Goal: Transaction & Acquisition: Purchase product/service

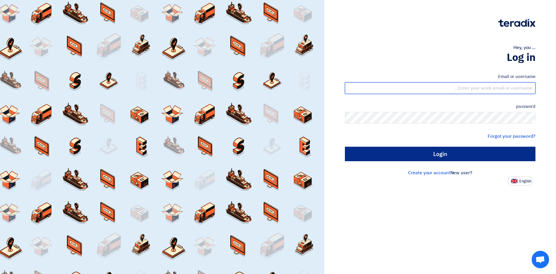
type input "[EMAIL_ADDRESS][PERSON_NAME][DOMAIN_NAME]"
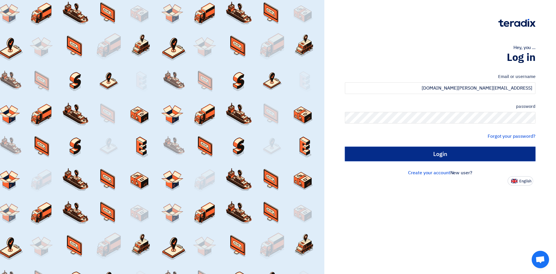
drag, startPoint x: 441, startPoint y: 156, endPoint x: 435, endPoint y: 154, distance: 6.4
click at [440, 156] on input "Login" at bounding box center [440, 154] width 191 height 14
type input "Sign in"
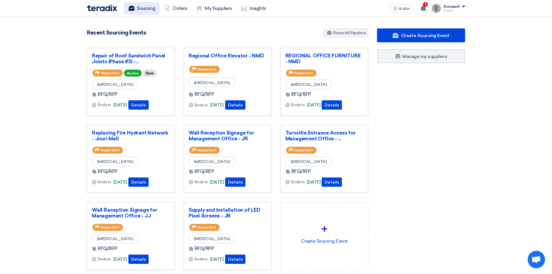
click at [150, 6] on font "Sourcing" at bounding box center [146, 9] width 18 height 6
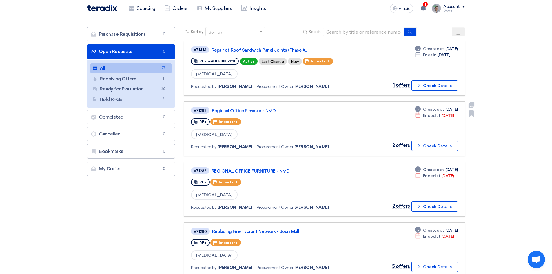
scroll to position [29, 0]
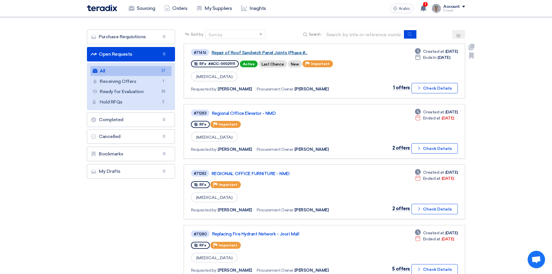
click at [262, 52] on font "Repair of Roof Sandwich Panel Joints (Phase #..." at bounding box center [259, 52] width 96 height 5
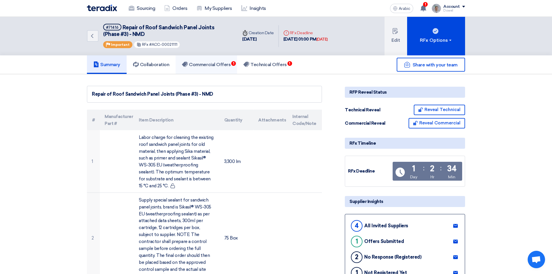
click at [219, 64] on font "Commercial Offers" at bounding box center [210, 65] width 42 height 6
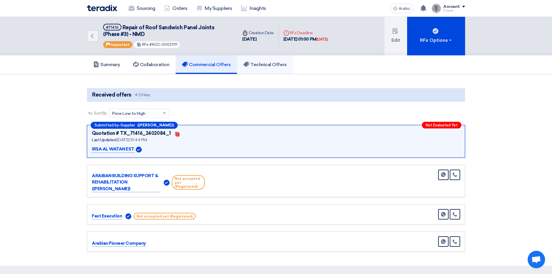
click at [275, 64] on font "Technical Offers" at bounding box center [268, 65] width 36 height 6
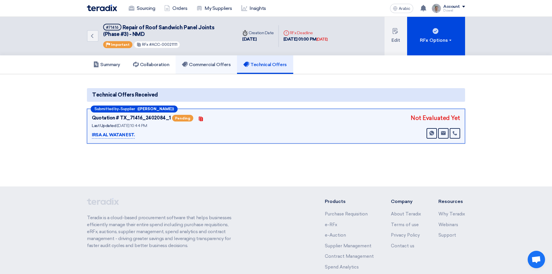
click at [208, 66] on font "Commercial Offers" at bounding box center [210, 65] width 42 height 6
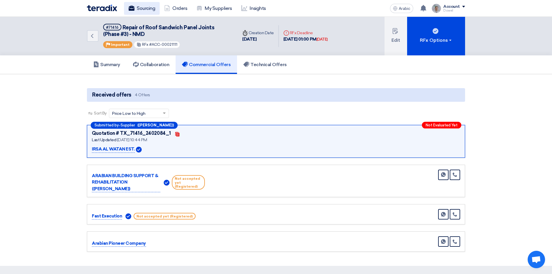
click at [146, 8] on font "Sourcing" at bounding box center [146, 9] width 18 height 6
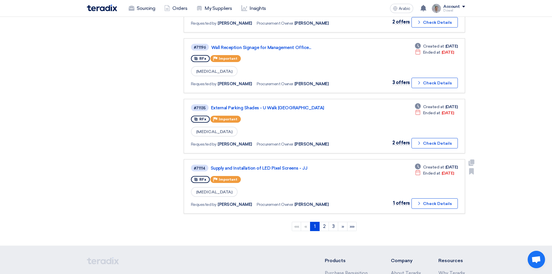
scroll to position [492, 0]
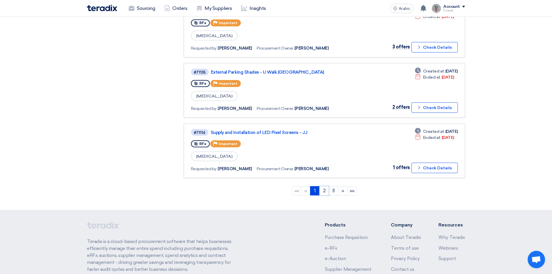
click at [327, 191] on link "2" at bounding box center [324, 190] width 10 height 9
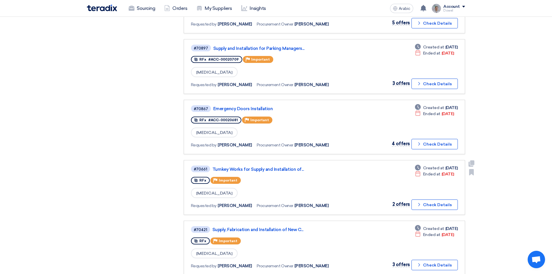
scroll to position [290, 0]
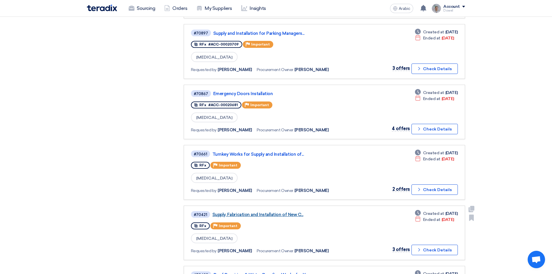
click at [261, 215] on font "Supply, Fabrication and Installation of New C..." at bounding box center [257, 214] width 91 height 5
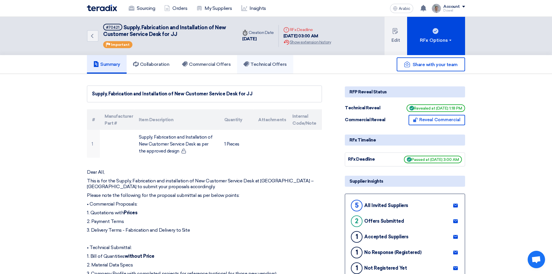
click at [265, 62] on font "Technical Offers" at bounding box center [268, 64] width 36 height 6
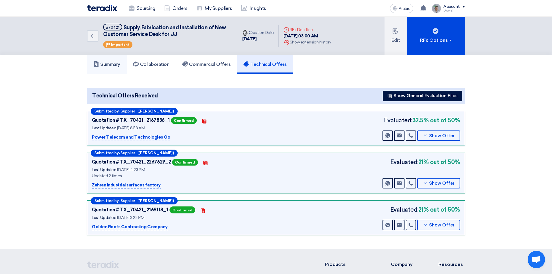
click at [109, 67] on font "Summary" at bounding box center [110, 64] width 20 height 6
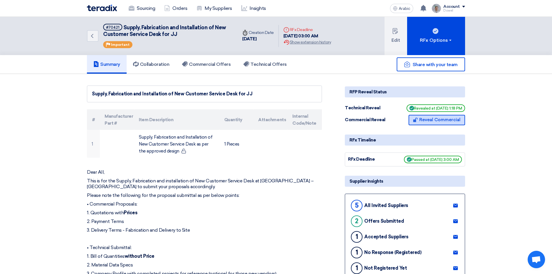
click at [428, 121] on font "Reveal Commercial" at bounding box center [439, 119] width 41 height 5
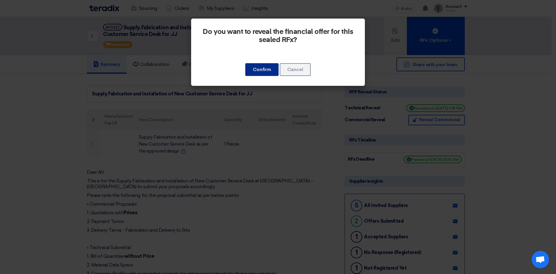
drag, startPoint x: 266, startPoint y: 72, endPoint x: 263, endPoint y: 81, distance: 9.2
click at [265, 72] on button "Confirm" at bounding box center [261, 69] width 33 height 13
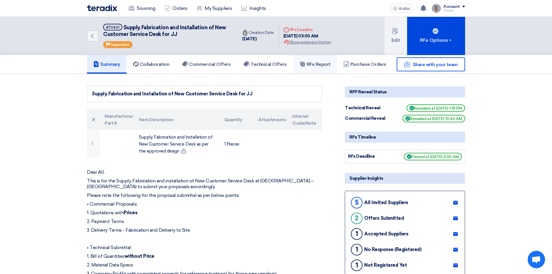
click at [322, 66] on font "RFx Report" at bounding box center [319, 64] width 24 height 6
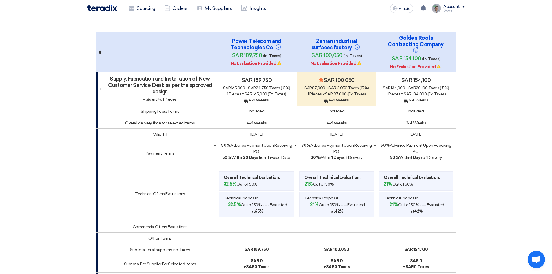
scroll to position [29, 0]
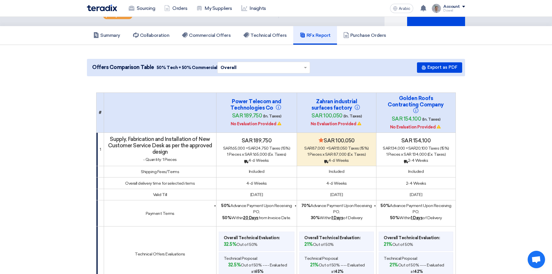
drag, startPoint x: 120, startPoint y: 138, endPoint x: 183, endPoint y: 163, distance: 68.1
click at [181, 160] on div "Supply, Fabrication and Installation of New Customer Service Desk as per the ap…" at bounding box center [159, 149] width 107 height 27
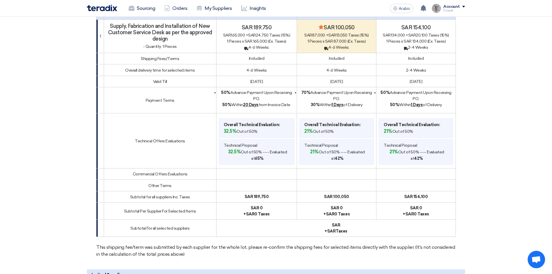
scroll to position [145, 0]
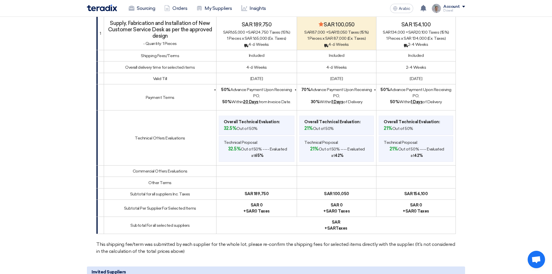
drag, startPoint x: 222, startPoint y: 121, endPoint x: 250, endPoint y: 121, distance: 27.8
click at [250, 122] on li "Overall Technical Evaluation: 32.5% Out of 50%" at bounding box center [257, 125] width 76 height 19
click at [256, 68] on font "4-6 Weeks" at bounding box center [256, 67] width 21 height 5
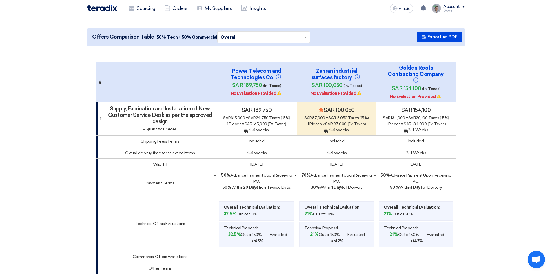
scroll to position [0, 0]
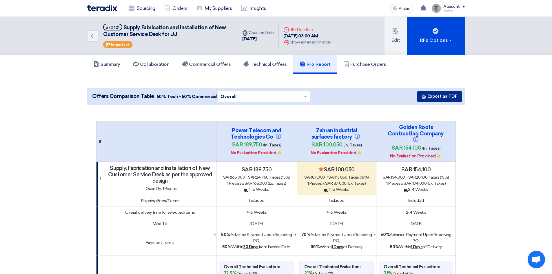
click at [439, 96] on font "Export as PDF" at bounding box center [442, 96] width 30 height 5
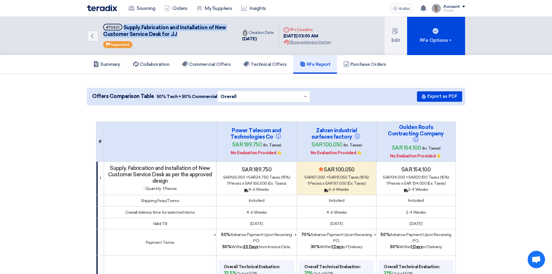
drag, startPoint x: 123, startPoint y: 26, endPoint x: 177, endPoint y: 34, distance: 55.4
click at [177, 34] on h5 "#70421 Supply, Fabrication and Installation of New Customer Service Desk for JJ" at bounding box center [166, 31] width 127 height 14
copy font "Supply, Fabrication and Installation of New Customer Service Desk for JJ"
click at [59, 49] on div "Back #70421 Supply, Fabrication and Installation of New Customer Service Desk f…" at bounding box center [276, 36] width 552 height 38
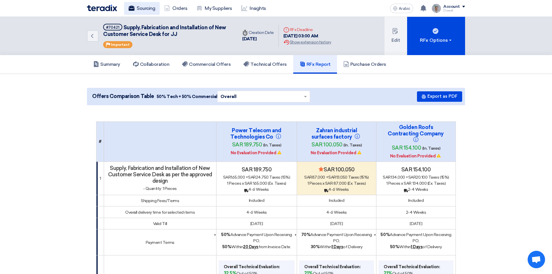
click at [142, 9] on font "Sourcing" at bounding box center [146, 9] width 18 height 6
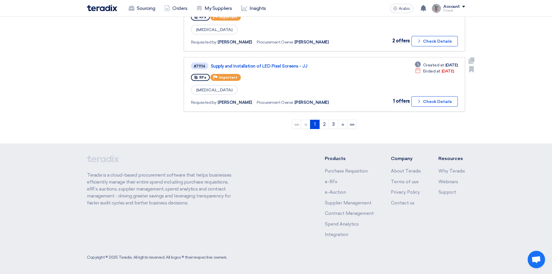
scroll to position [560, 0]
click at [322, 120] on link "2" at bounding box center [324, 123] width 10 height 9
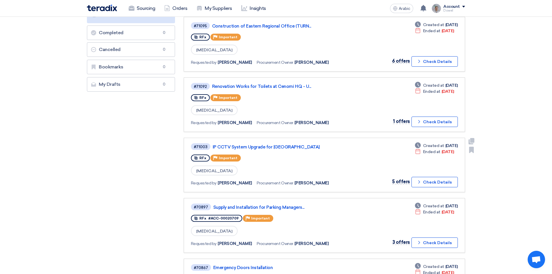
scroll to position [0, 0]
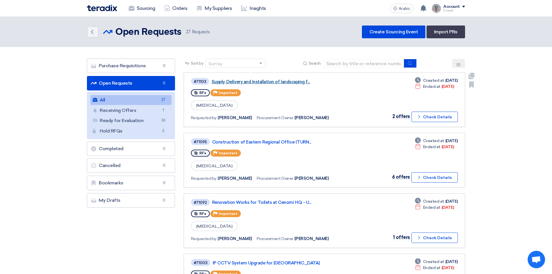
click at [280, 81] on font "Supply, Delivery and Installation of landscaping f..." at bounding box center [260, 81] width 98 height 5
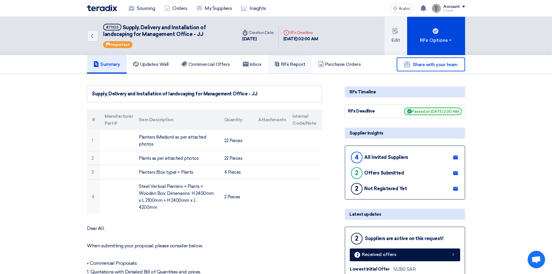
click at [290, 65] on font "RFx Report" at bounding box center [293, 64] width 24 height 6
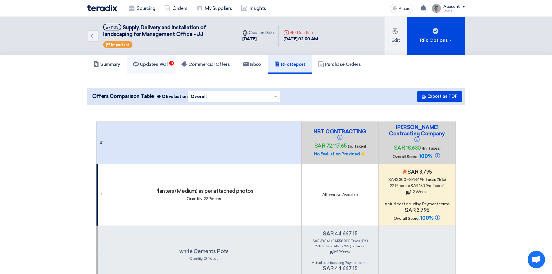
click at [156, 64] on font "Updates Wall" at bounding box center [154, 64] width 29 height 6
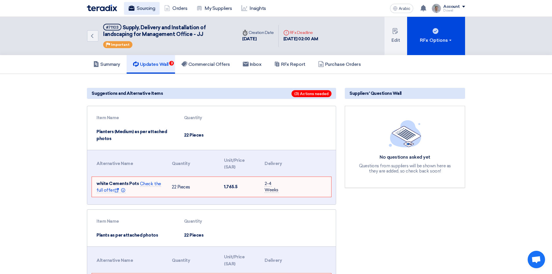
click at [144, 10] on font "Sourcing" at bounding box center [146, 9] width 18 height 6
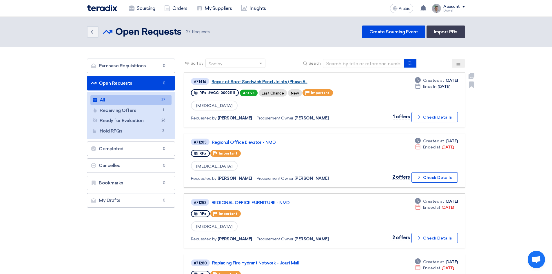
click at [252, 82] on font "Repair of Roof Sandwich Panel Joints (Phase #..." at bounding box center [259, 81] width 96 height 5
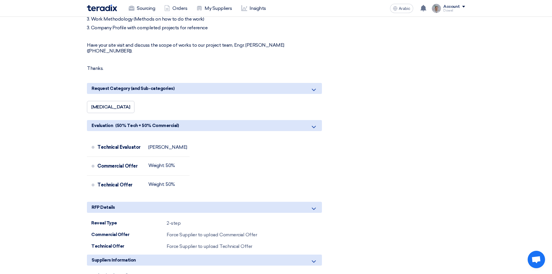
scroll to position [550, 0]
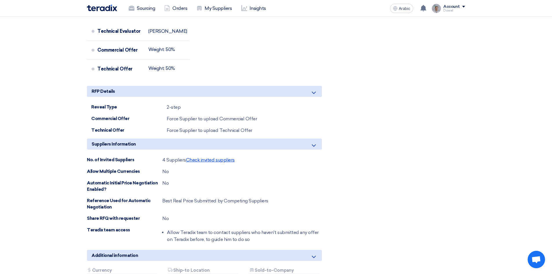
click at [217, 157] on font "Check invited suppliers" at bounding box center [210, 160] width 49 height 6
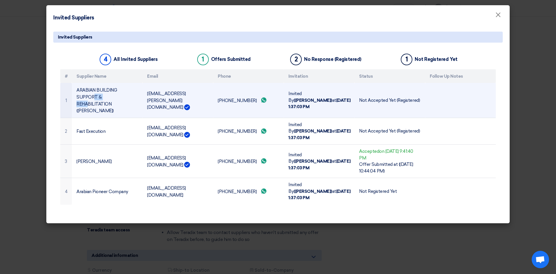
drag, startPoint x: 95, startPoint y: 97, endPoint x: 114, endPoint y: 100, distance: 19.3
click at [114, 100] on td "ARABIAN BUILDING SUPPORT & REHABILITATION ([PERSON_NAME])" at bounding box center [107, 100] width 71 height 35
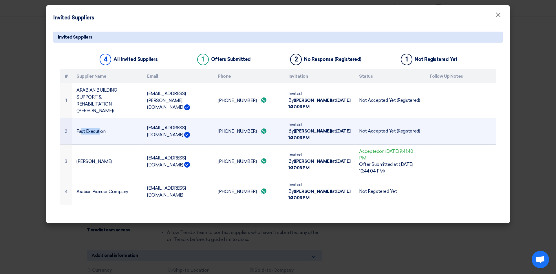
drag, startPoint x: 82, startPoint y: 121, endPoint x: 98, endPoint y: 122, distance: 16.8
click at [98, 129] on font "Fast Execution" at bounding box center [90, 131] width 29 height 5
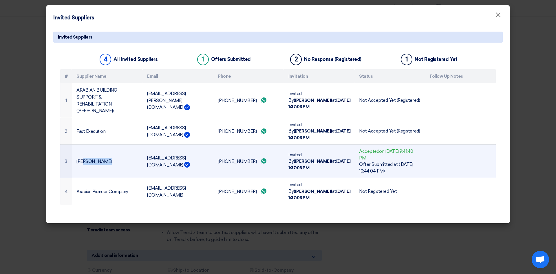
drag, startPoint x: 82, startPoint y: 149, endPoint x: 102, endPoint y: 150, distance: 20.6
click at [102, 150] on td "[PERSON_NAME]" at bounding box center [107, 161] width 71 height 33
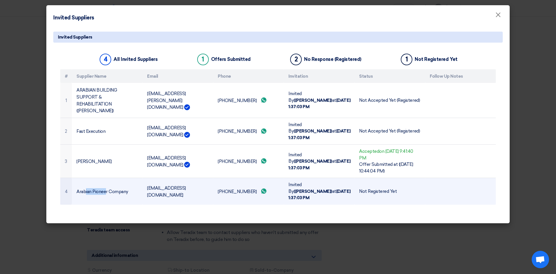
drag, startPoint x: 86, startPoint y: 173, endPoint x: 106, endPoint y: 174, distance: 19.7
click at [106, 189] on font "Arabian Pioneer Company" at bounding box center [102, 191] width 52 height 5
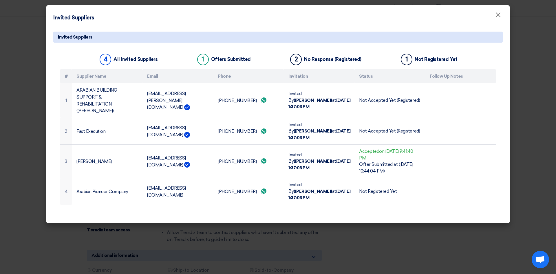
click at [20, 72] on modal-container "Invited Suppliers × Invited Suppliers 4 All Invited Suppliers 1 Offers Submitte…" at bounding box center [278, 137] width 556 height 274
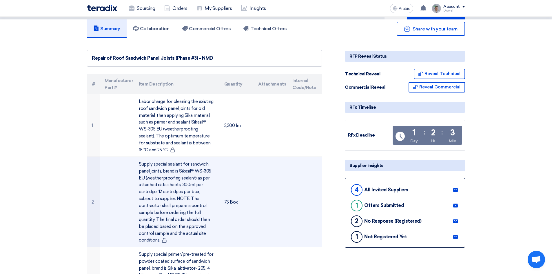
scroll to position [0, 0]
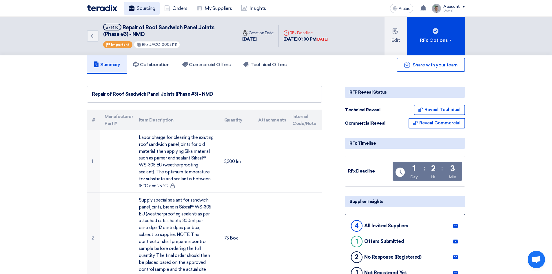
click at [145, 6] on font "Sourcing" at bounding box center [146, 9] width 18 height 6
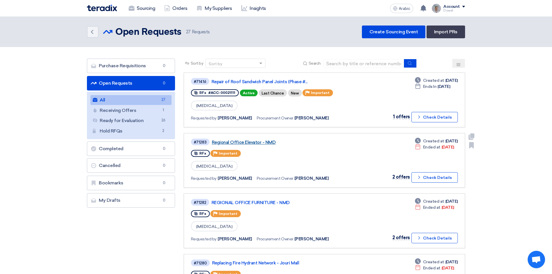
click at [256, 144] on font "Regional Office Elevator - NMD" at bounding box center [244, 142] width 64 height 5
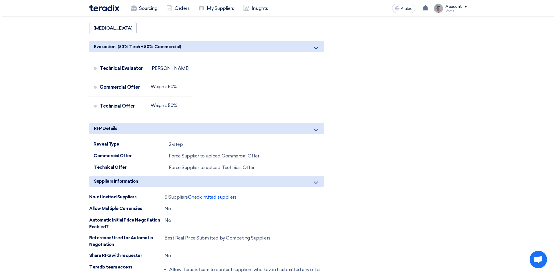
scroll to position [579, 0]
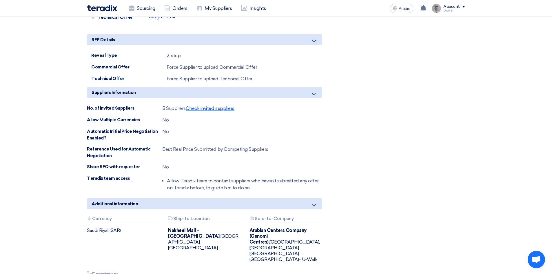
click at [201, 109] on font "Check invited suppliers" at bounding box center [210, 108] width 49 height 6
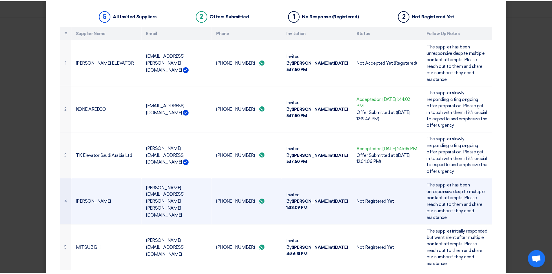
scroll to position [45, 0]
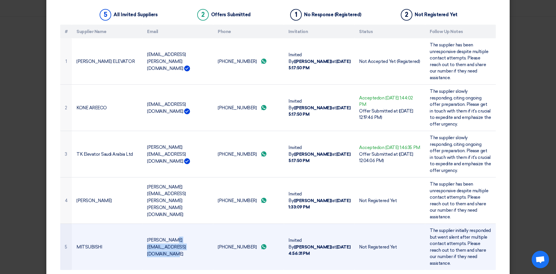
drag, startPoint x: 145, startPoint y: 231, endPoint x: 206, endPoint y: 232, distance: 61.7
click at [206, 232] on td "[PERSON_NAME][EMAIL_ADDRESS][DOMAIN_NAME]" at bounding box center [178, 247] width 71 height 46
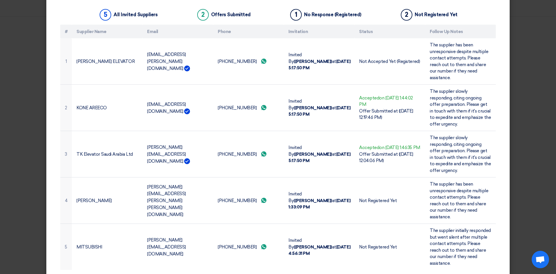
click at [539, 106] on modal-container "Invited Suppliers × Invited Suppliers 5 All Invited Suppliers 2 Offers Submitte…" at bounding box center [278, 137] width 556 height 274
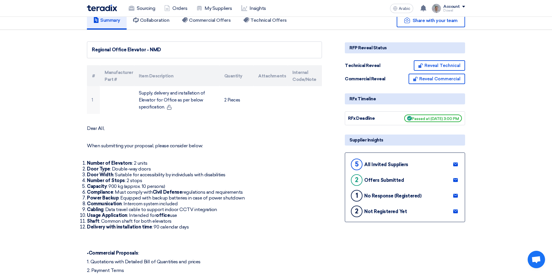
scroll to position [0, 0]
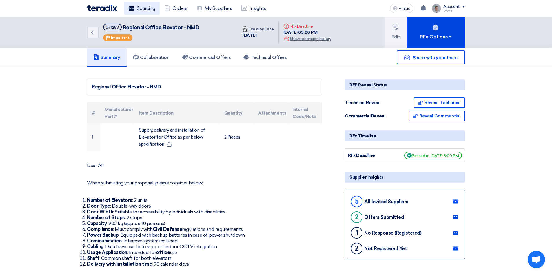
click at [143, 13] on link "Sourcing" at bounding box center [142, 8] width 36 height 13
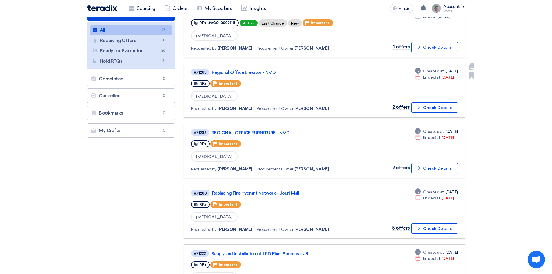
scroll to position [87, 0]
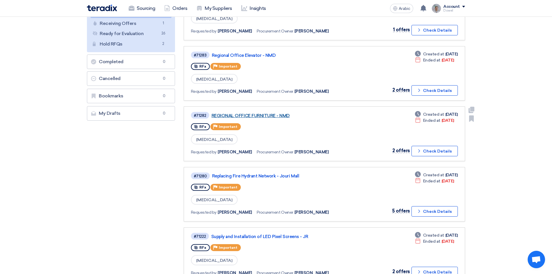
click at [272, 115] on font "REGIONAL OFFICE FURNITURE - NMD" at bounding box center [250, 115] width 78 height 5
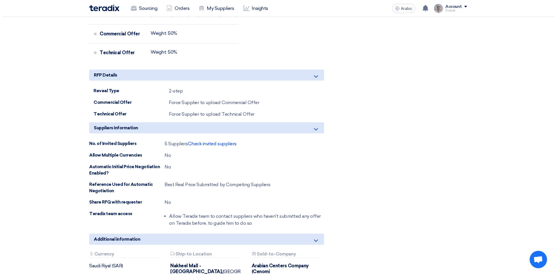
scroll to position [1449, 0]
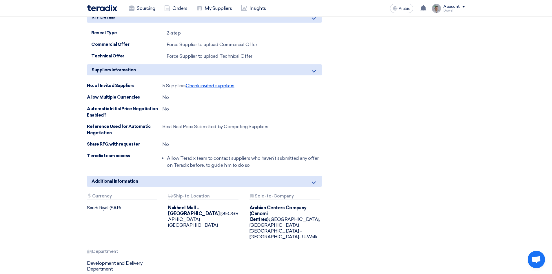
click at [206, 83] on font "Check invited suppliers" at bounding box center [210, 86] width 49 height 6
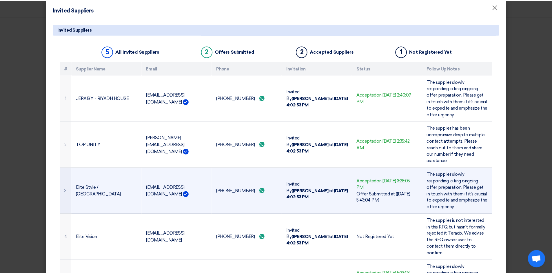
scroll to position [0, 0]
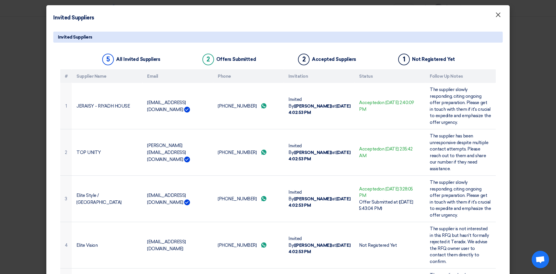
click at [498, 17] on font "×" at bounding box center [498, 16] width 6 height 12
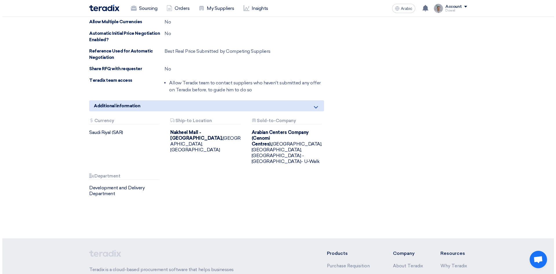
scroll to position [1419, 0]
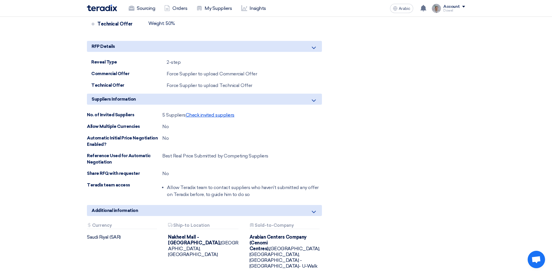
click at [209, 112] on font "Check invited suppliers" at bounding box center [210, 115] width 49 height 6
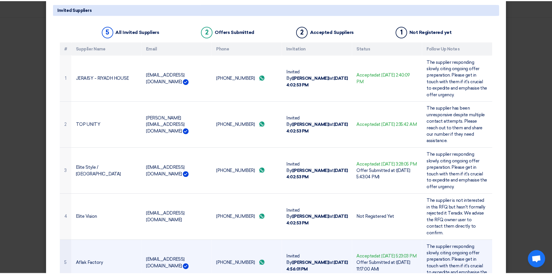
scroll to position [51, 0]
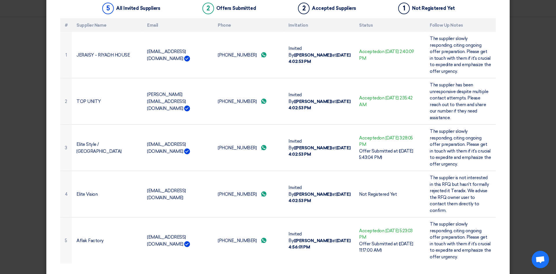
click at [21, 202] on modal-container "Invited Suppliers × Invited Suppliers 5 All Invited Suppliers 2 Offers Submitte…" at bounding box center [278, 137] width 556 height 274
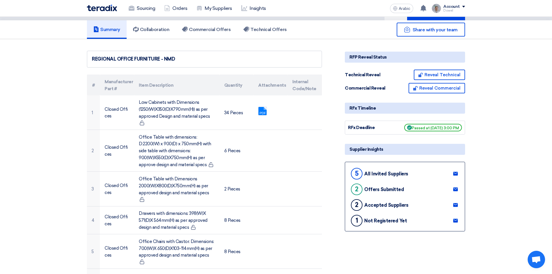
scroll to position [0, 0]
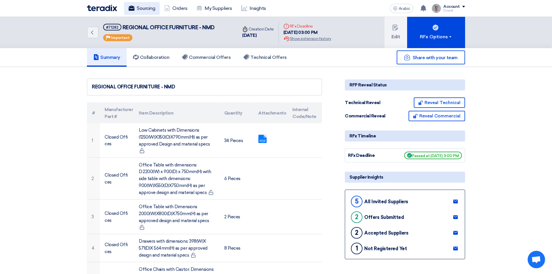
click at [136, 9] on link "Sourcing" at bounding box center [142, 8] width 36 height 13
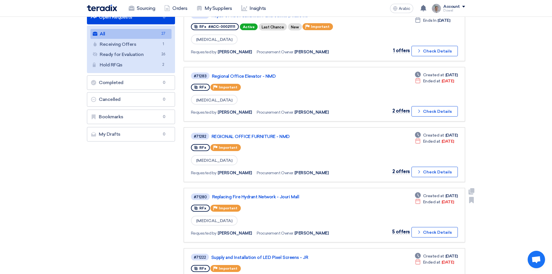
scroll to position [58, 0]
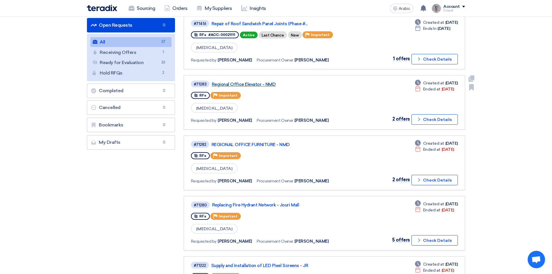
click at [253, 85] on font "Regional Office Elevator - NMD" at bounding box center [244, 84] width 64 height 5
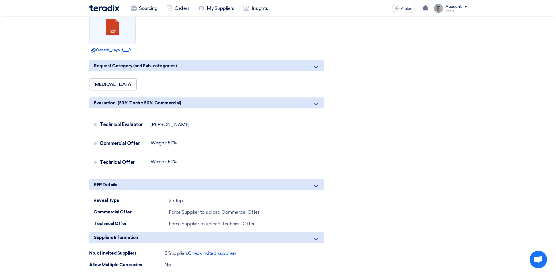
scroll to position [579, 0]
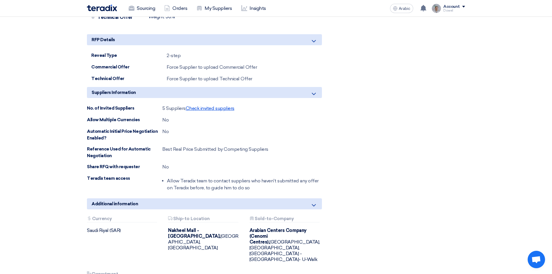
click at [211, 106] on font "Check invited suppliers" at bounding box center [210, 108] width 49 height 6
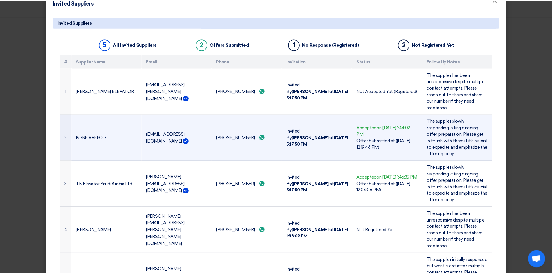
scroll to position [0, 0]
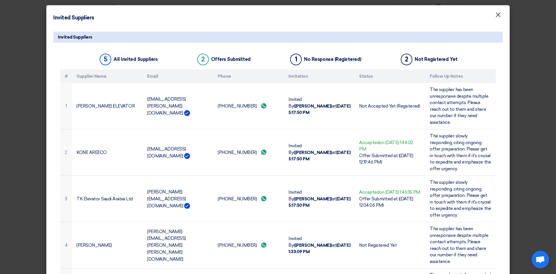
click at [495, 17] on font "×" at bounding box center [498, 16] width 6 height 12
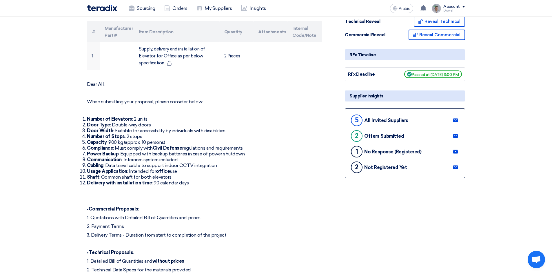
scroll to position [116, 0]
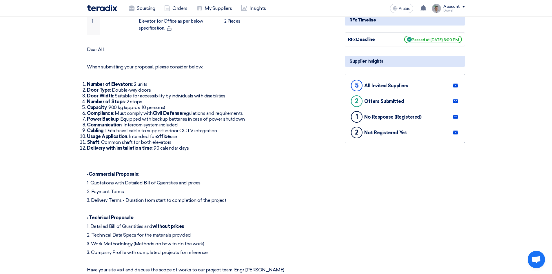
click at [455, 133] on use at bounding box center [455, 133] width 5 height 4
click at [456, 117] on icon at bounding box center [455, 116] width 5 height 5
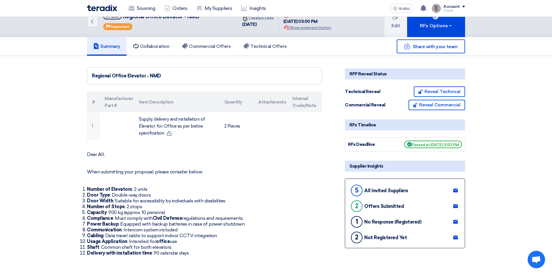
scroll to position [0, 0]
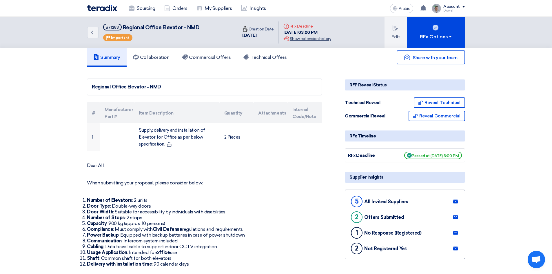
click at [314, 39] on font "Show extension history" at bounding box center [310, 38] width 41 height 5
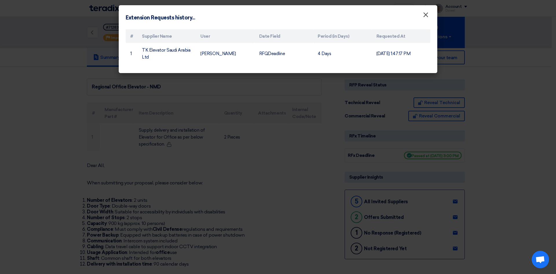
click at [427, 17] on font "×" at bounding box center [426, 16] width 6 height 12
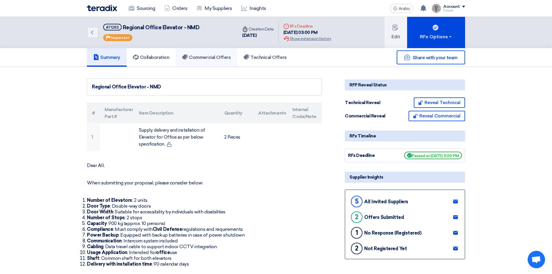
click at [203, 54] on link "Commercial Offers" at bounding box center [206, 57] width 61 height 19
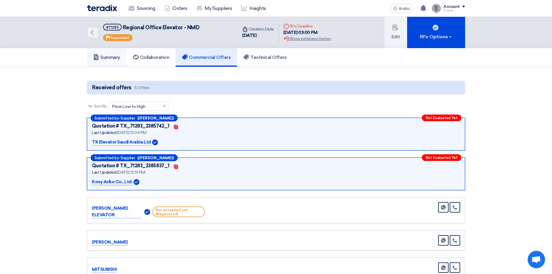
click at [112, 58] on font "Summary" at bounding box center [110, 57] width 20 height 6
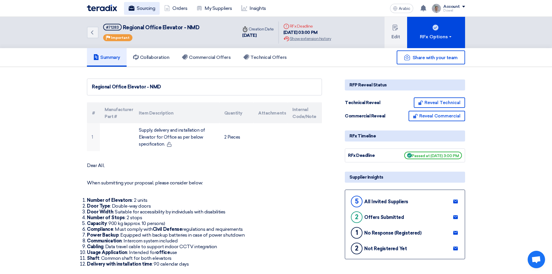
click at [143, 2] on link "Sourcing" at bounding box center [142, 8] width 36 height 13
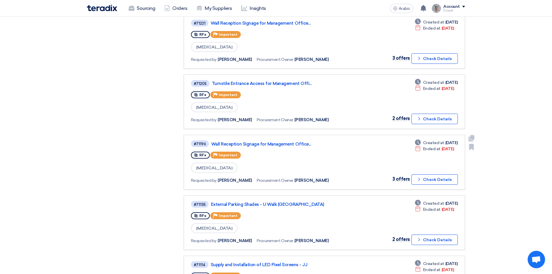
scroll to position [464, 0]
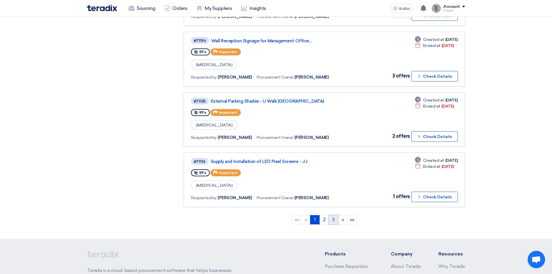
click at [333, 222] on link "3" at bounding box center [334, 219] width 10 height 9
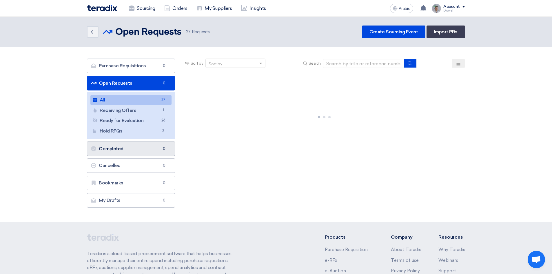
click at [118, 147] on font "Completed" at bounding box center [111, 149] width 25 height 6
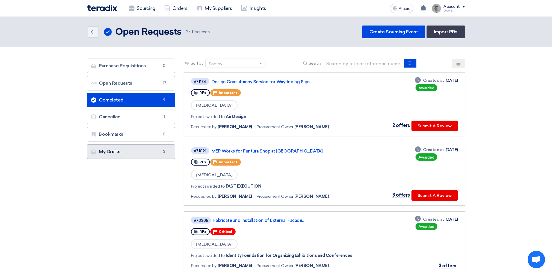
click at [127, 152] on link "My Drafts My Drafts 3" at bounding box center [131, 151] width 88 height 14
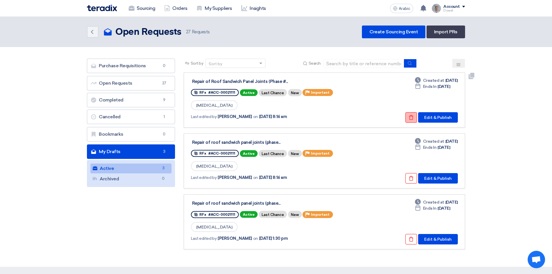
click at [408, 119] on button "Check details" at bounding box center [411, 117] width 12 height 10
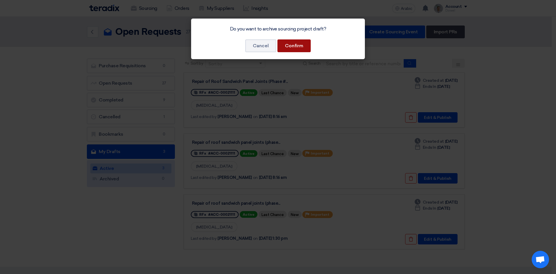
click at [300, 48] on font "Confirm" at bounding box center [294, 46] width 18 height 6
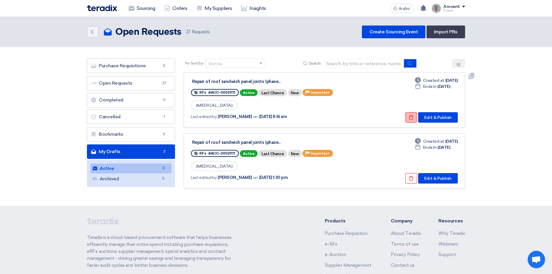
click at [411, 121] on button "Check details" at bounding box center [411, 117] width 12 height 10
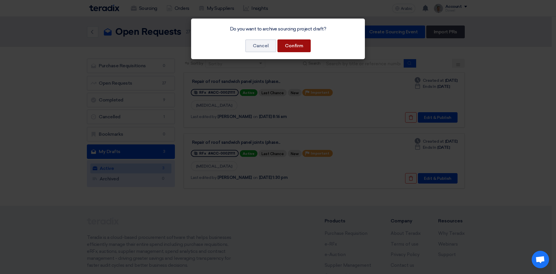
click at [286, 45] on font "Confirm" at bounding box center [294, 46] width 18 height 6
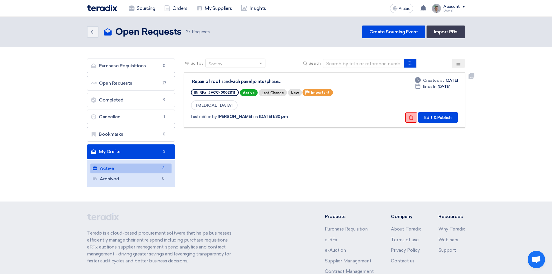
click at [407, 119] on button "Check details" at bounding box center [411, 117] width 12 height 10
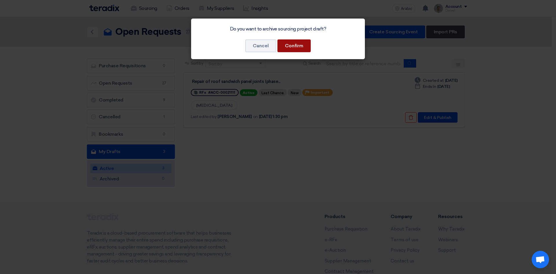
click at [297, 44] on font "Confirm" at bounding box center [294, 46] width 18 height 6
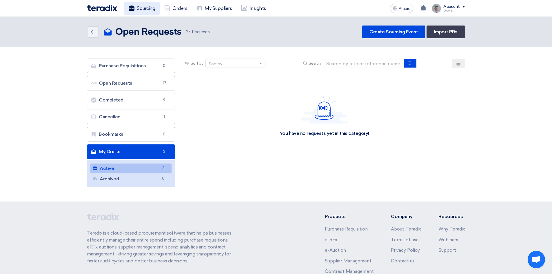
click at [143, 6] on font "Sourcing" at bounding box center [146, 9] width 18 height 6
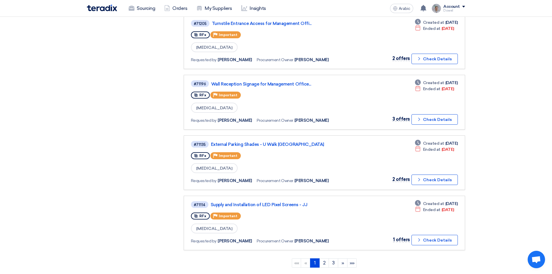
scroll to position [415, 0]
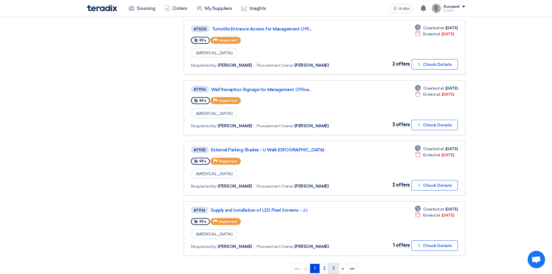
click at [332, 268] on link "3" at bounding box center [334, 268] width 10 height 9
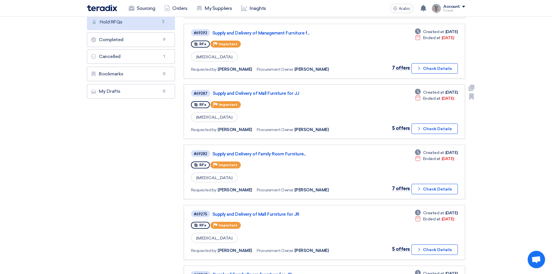
scroll to position [203, 0]
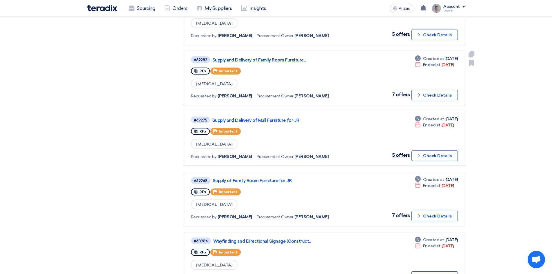
click at [268, 59] on font "Supply and Delivery of Family Room Furniture..." at bounding box center [258, 59] width 93 height 5
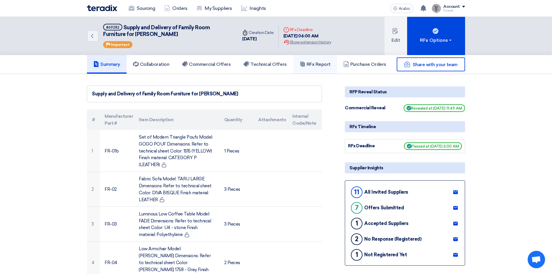
click at [322, 66] on font "RFx Report" at bounding box center [319, 64] width 24 height 6
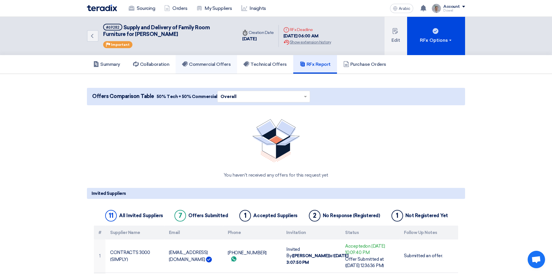
drag, startPoint x: 203, startPoint y: 61, endPoint x: 201, endPoint y: 71, distance: 10.3
click at [203, 61] on font "Commercial Offers" at bounding box center [210, 64] width 42 height 6
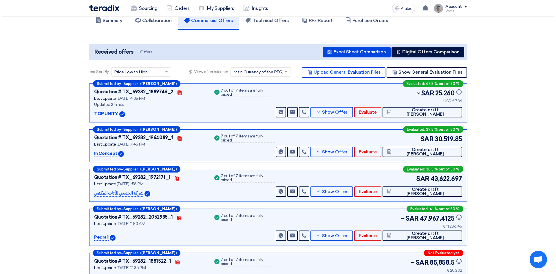
scroll to position [50, 0]
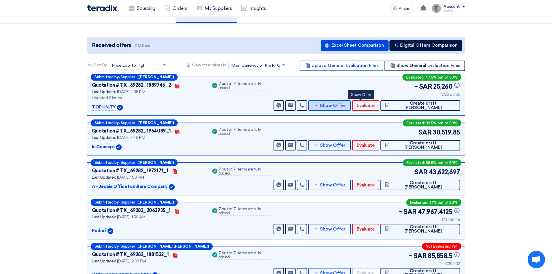
click at [345, 106] on font "Show Offer" at bounding box center [332, 105] width 25 height 5
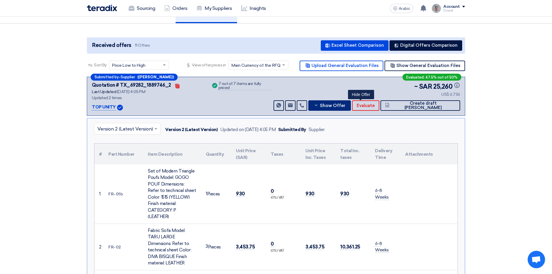
click at [345, 103] on font "Show Offer" at bounding box center [332, 105] width 25 height 5
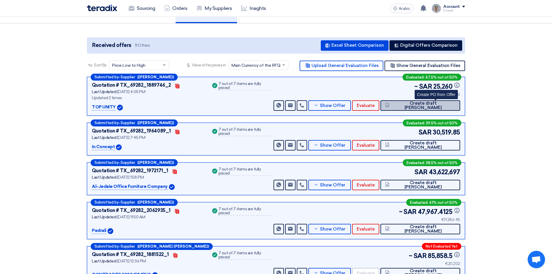
click at [442, 107] on font "Create draft [PERSON_NAME]" at bounding box center [422, 106] width 37 height 10
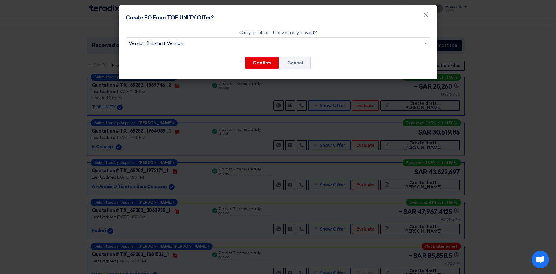
click at [222, 45] on input "text" at bounding box center [275, 44] width 293 height 10
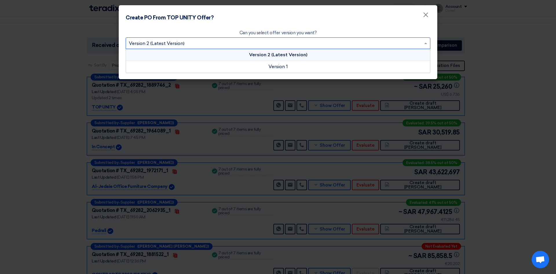
click at [276, 55] on font "Version 2 (Latest Version)" at bounding box center [278, 55] width 58 height 6
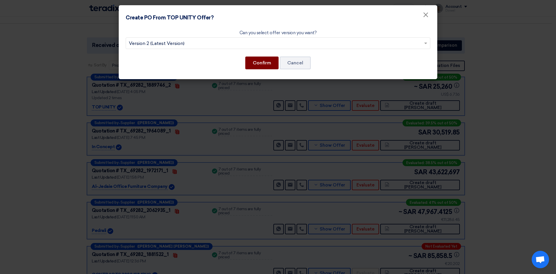
click at [259, 61] on font "Confirm" at bounding box center [262, 63] width 18 height 6
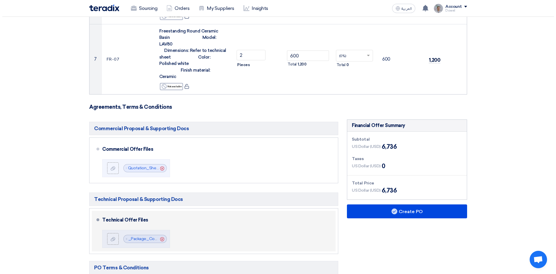
scroll to position [521, 0]
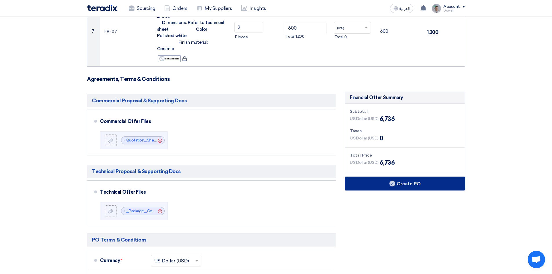
click at [396, 176] on button "Create PO" at bounding box center [405, 183] width 120 height 14
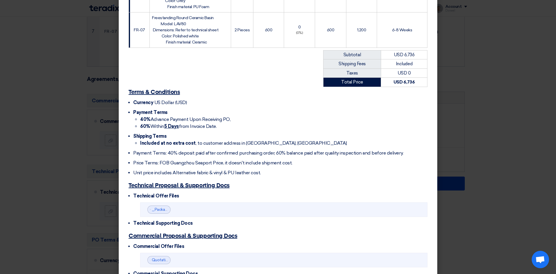
scroll to position [416, 0]
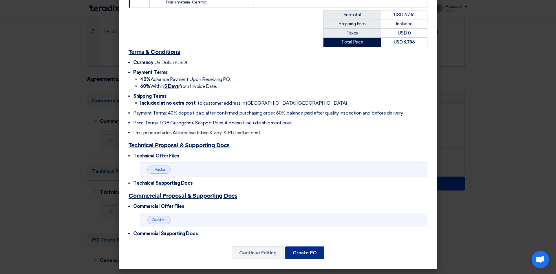
click at [308, 253] on button "Create PO" at bounding box center [304, 252] width 39 height 13
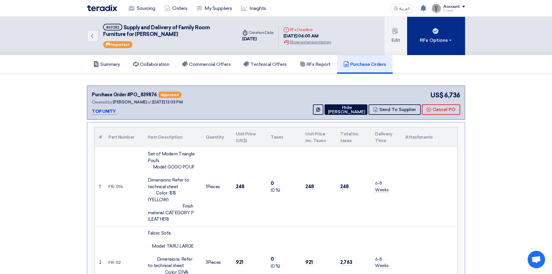
click at [440, 43] on div "RFx Options" at bounding box center [436, 40] width 33 height 7
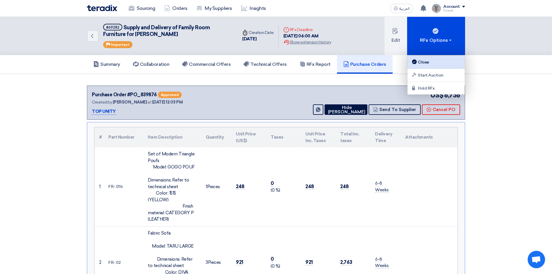
click at [433, 60] on div "Close" at bounding box center [436, 62] width 50 height 7
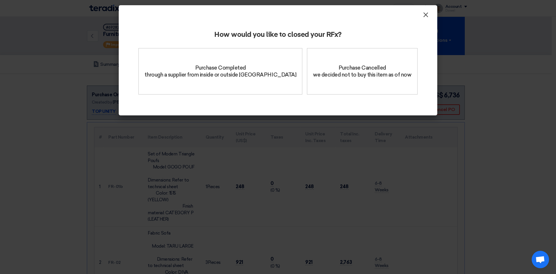
click at [427, 18] on span "×" at bounding box center [426, 16] width 6 height 12
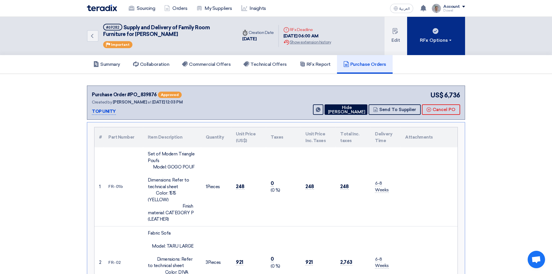
click at [442, 41] on div "RFx Options" at bounding box center [436, 40] width 33 height 7
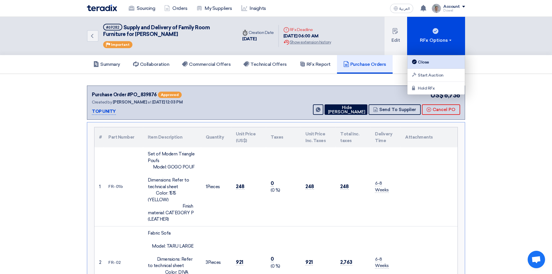
click at [422, 61] on div "Close" at bounding box center [436, 62] width 50 height 7
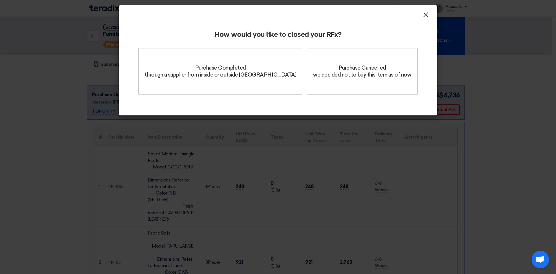
click at [425, 17] on span "×" at bounding box center [426, 16] width 6 height 12
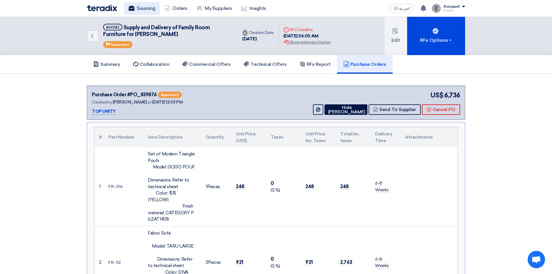
click at [142, 7] on link "Sourcing" at bounding box center [142, 8] width 36 height 13
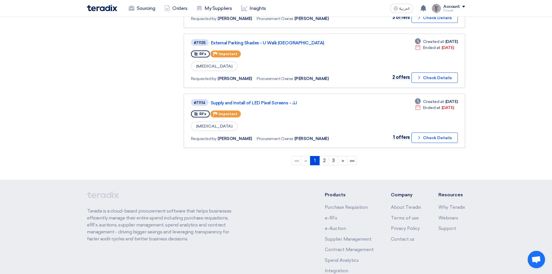
scroll to position [556, 0]
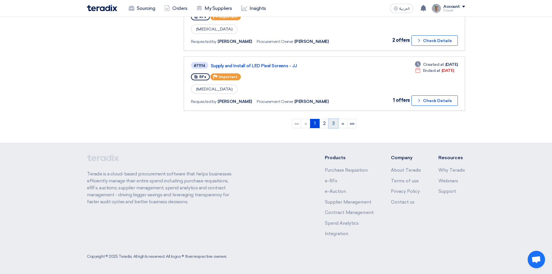
click at [333, 123] on link "3" at bounding box center [334, 123] width 10 height 9
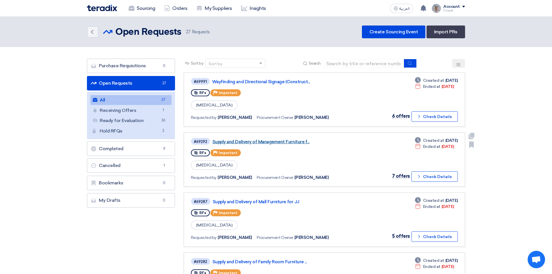
click at [298, 140] on link "Supply and Delivery of Management Furniture f..." at bounding box center [284, 141] width 145 height 5
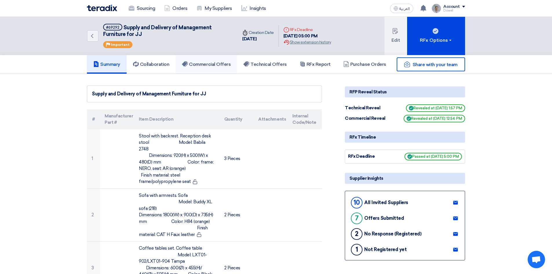
click at [207, 67] on h5 "Commercial Offers" at bounding box center [206, 64] width 49 height 6
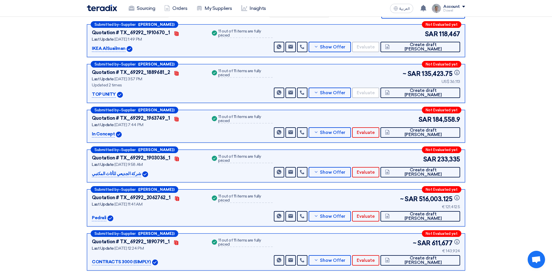
scroll to position [73, 0]
